Goal: Find specific page/section: Find specific page/section

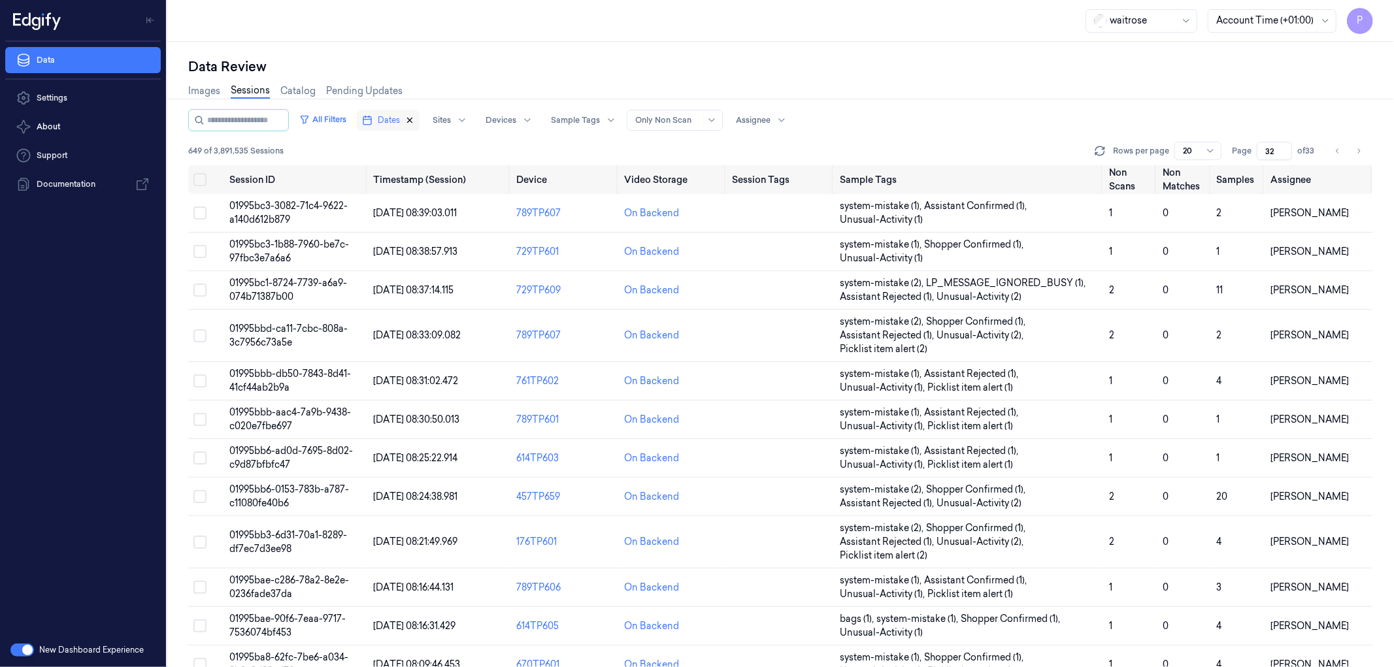
click at [414, 118] on icon "button" at bounding box center [409, 120] width 9 height 9
type input "1"
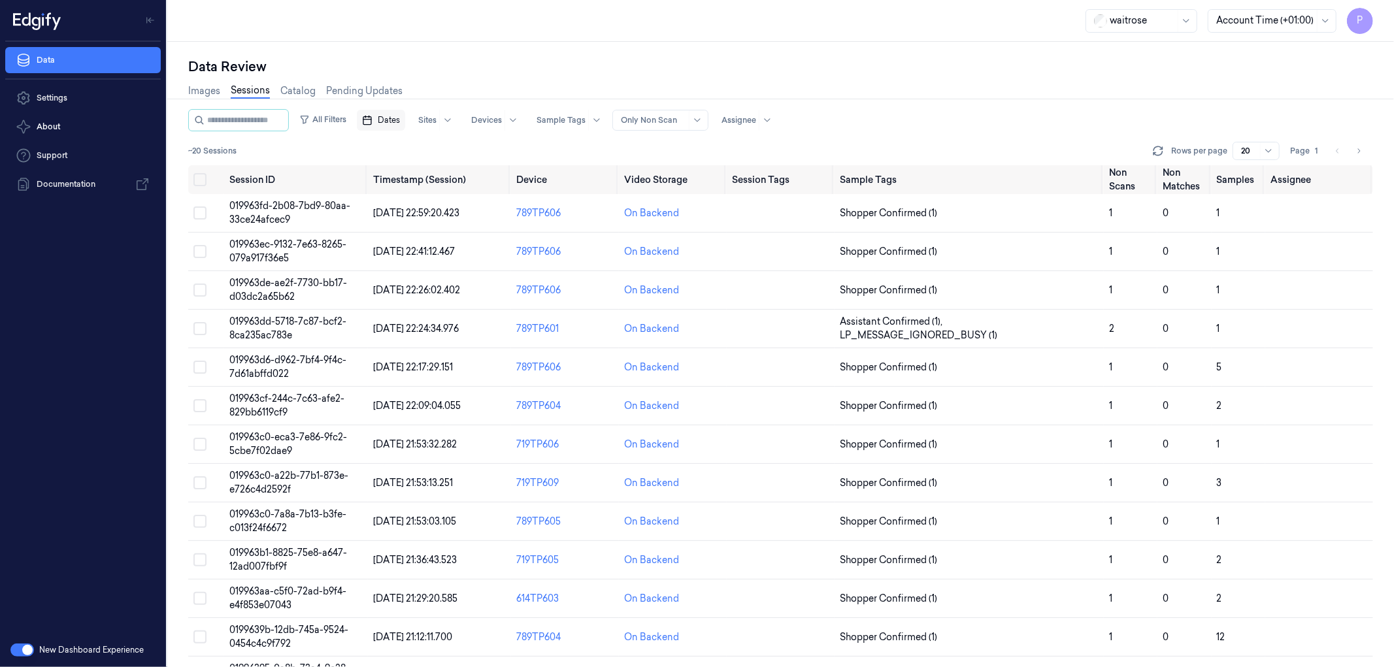
click at [400, 121] on span "Dates" at bounding box center [389, 120] width 22 height 12
click at [500, 253] on button "19" at bounding box center [498, 251] width 21 height 21
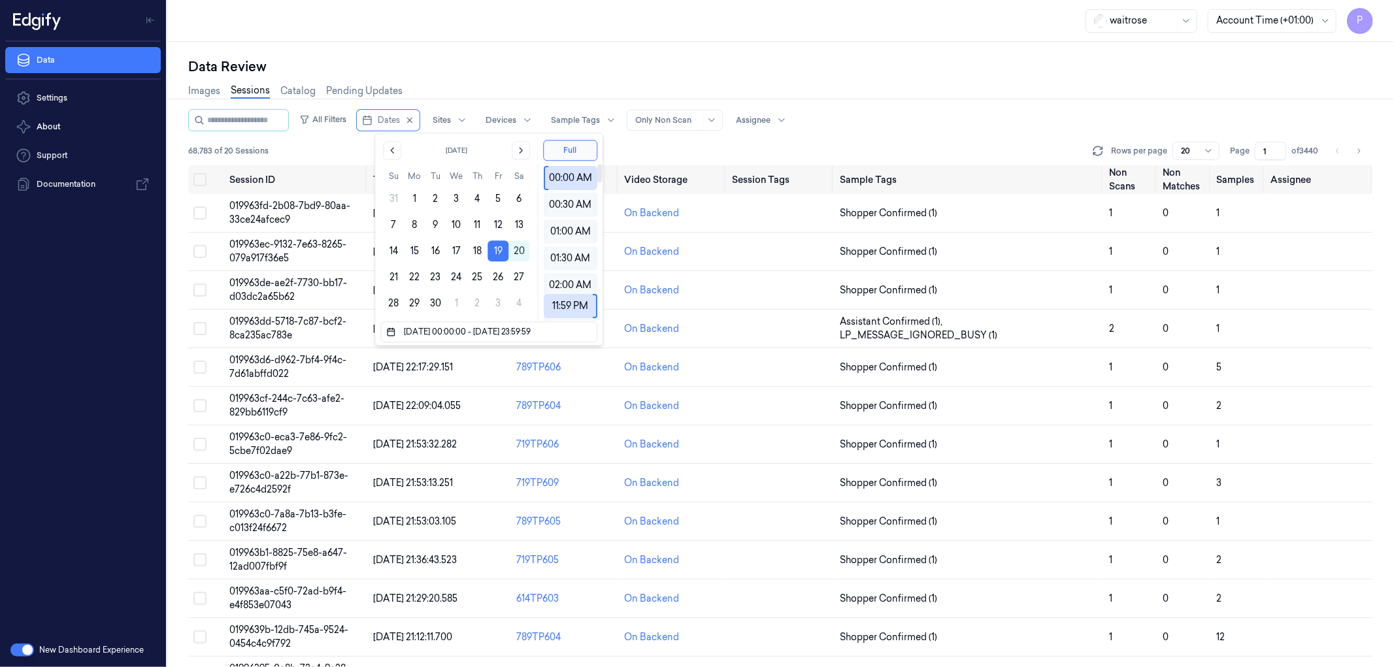
click at [687, 54] on div "Data Review Images Sessions Catalog Pending Updates All Filters Dates Sites Dev…" at bounding box center [780, 355] width 1227 height 626
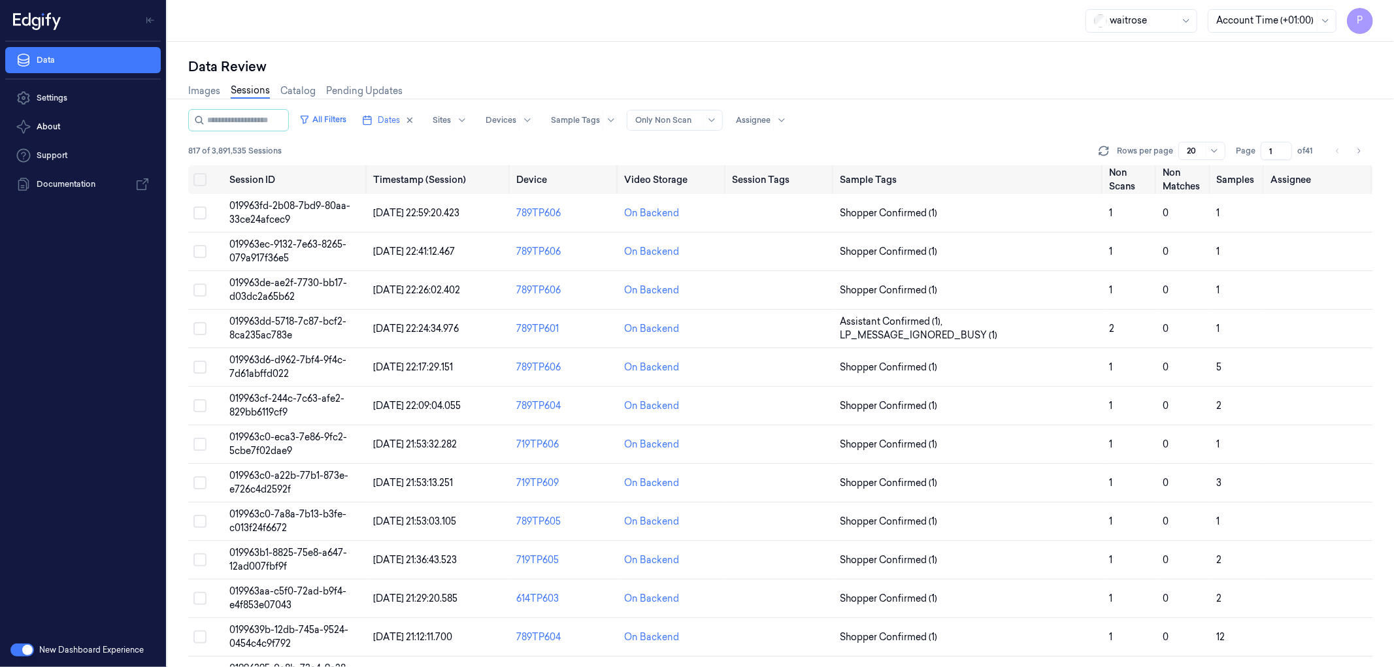
click at [945, 46] on div "Data Review Images Sessions Catalog Pending Updates All Filters Dates Sites Dev…" at bounding box center [780, 355] width 1227 height 626
click at [958, 65] on div "Data Review" at bounding box center [780, 67] width 1185 height 18
click at [950, 84] on div "Images Sessions Catalog Pending Updates" at bounding box center [780, 92] width 1185 height 33
click at [414, 116] on icon "button" at bounding box center [409, 120] width 9 height 9
